Goal: Task Accomplishment & Management: Manage account settings

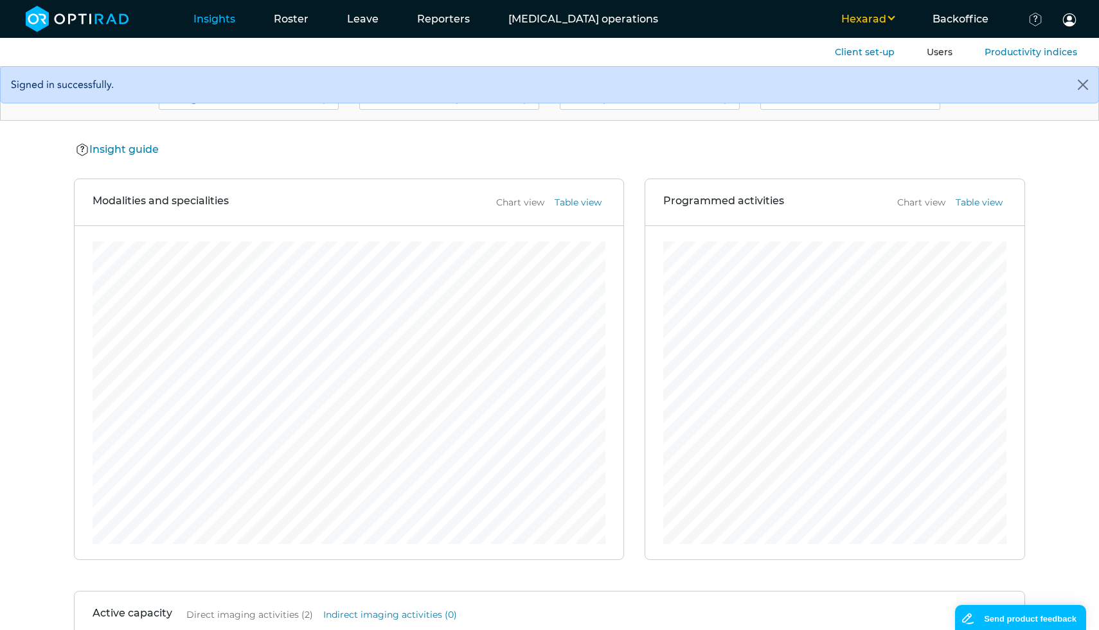
click at [941, 57] on link "Users" at bounding box center [939, 52] width 26 height 12
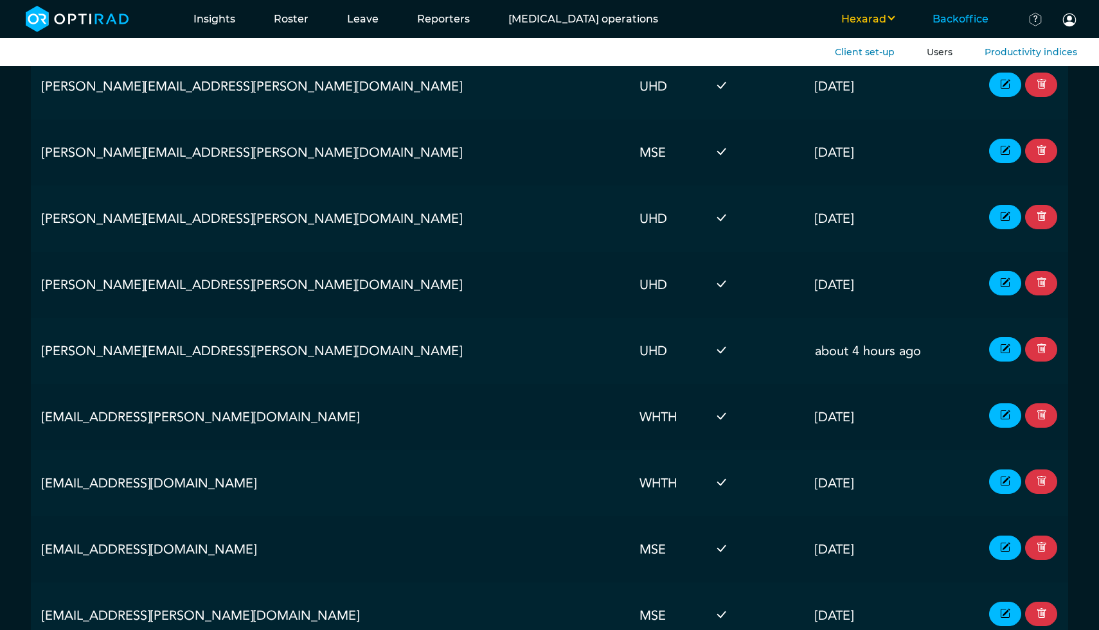
scroll to position [27074, 0]
click at [876, 130] on td "[DATE]" at bounding box center [887, 152] width 166 height 66
click at [870, 23] on button "Hexarad" at bounding box center [867, 19] width 91 height 15
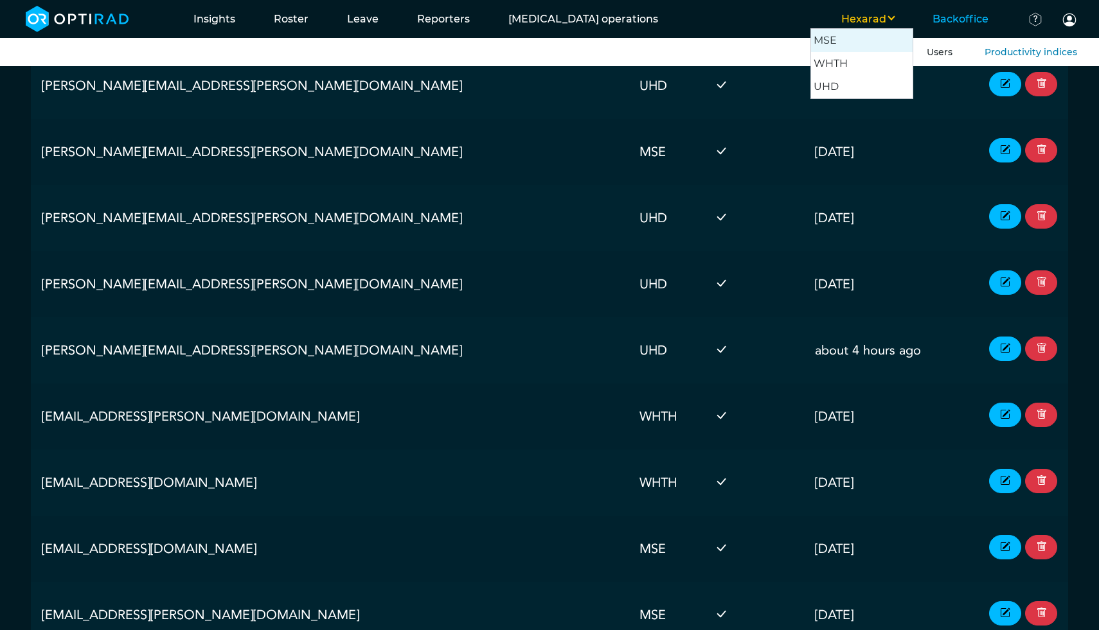
click at [858, 39] on button "MSE" at bounding box center [862, 40] width 102 height 23
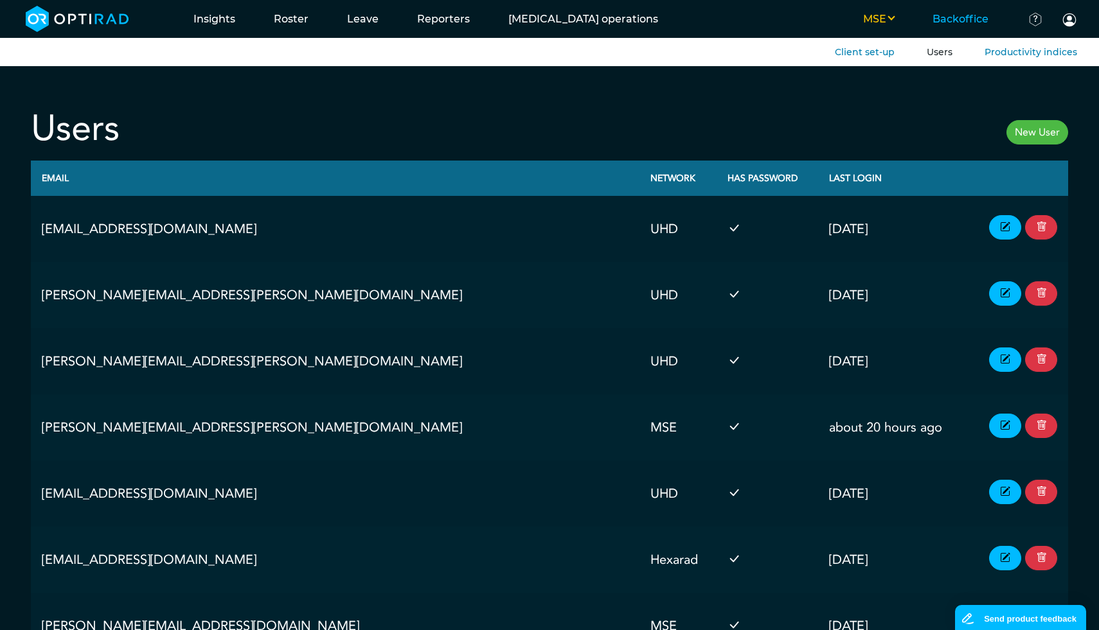
click at [891, 19] on button "MSE" at bounding box center [877, 19] width 69 height 15
click at [860, 81] on button "UHD" at bounding box center [862, 86] width 102 height 23
click at [881, 17] on button "UHD" at bounding box center [877, 19] width 71 height 15
click at [869, 82] on button "WHTH" at bounding box center [862, 86] width 102 height 23
